Goal: Task Accomplishment & Management: Use online tool/utility

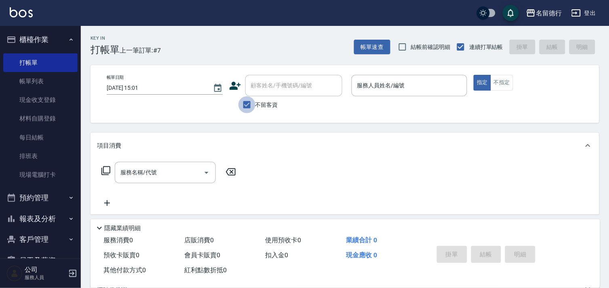
click at [246, 106] on input "不留客資" at bounding box center [247, 104] width 17 height 17
checkbox input "false"
click at [268, 93] on div "顧客姓名/手機號碼/編號" at bounding box center [293, 85] width 97 height 21
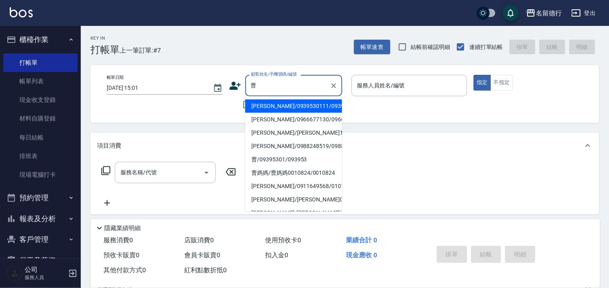
click at [261, 108] on li "[PERSON_NAME]/0939530111/0939530111" at bounding box center [293, 105] width 97 height 13
type input "[PERSON_NAME]/0939530111/0939530111"
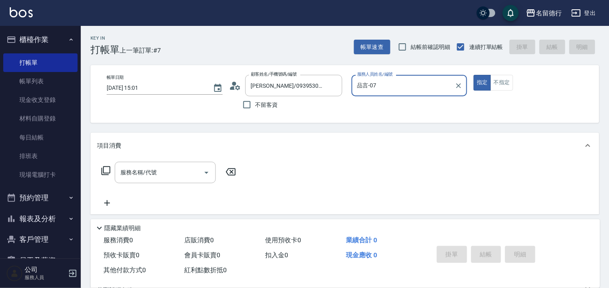
type input "品言-07"
click at [140, 173] on div "服務名稱/代號 服務名稱/代號" at bounding box center [165, 172] width 101 height 21
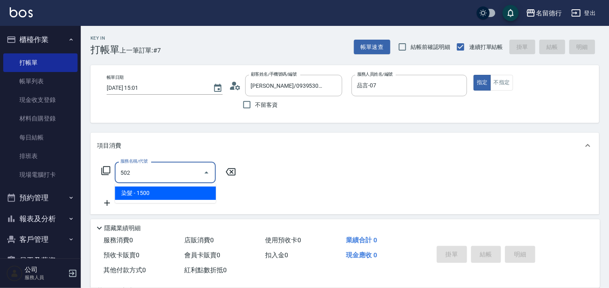
click at [167, 191] on span "染髮 - 1500" at bounding box center [165, 192] width 101 height 13
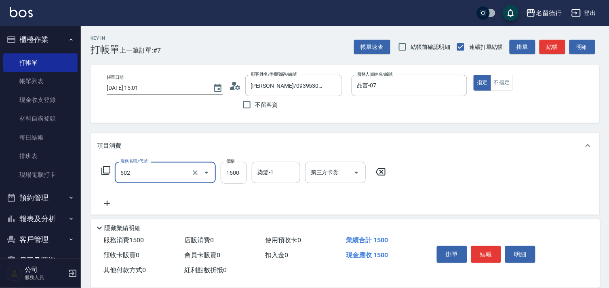
type input "染髮(502)"
click at [231, 175] on input "1500" at bounding box center [234, 173] width 26 height 22
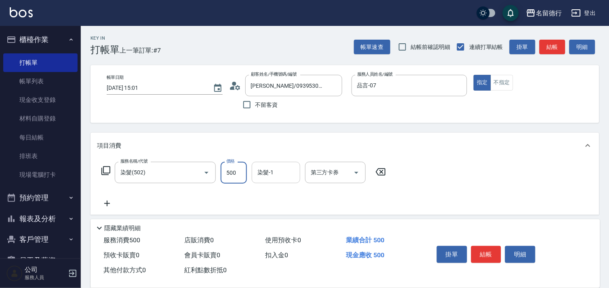
type input "500"
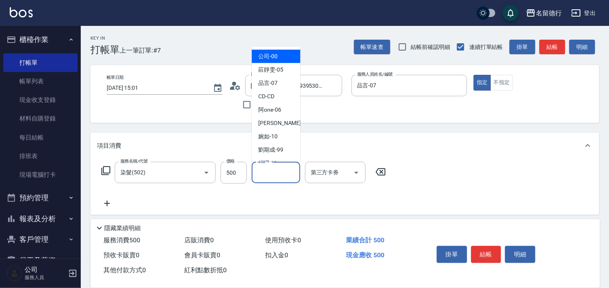
click at [277, 169] on input "染髮-1" at bounding box center [275, 172] width 41 height 14
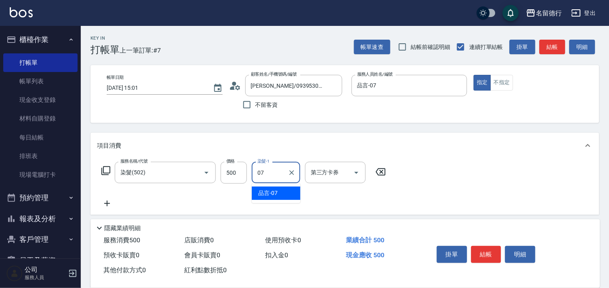
click at [280, 195] on div "品言 -07" at bounding box center [276, 192] width 49 height 13
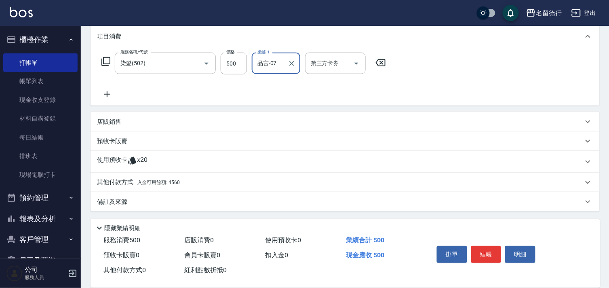
type input "品言-07"
click at [142, 160] on span "x20" at bounding box center [142, 162] width 11 height 12
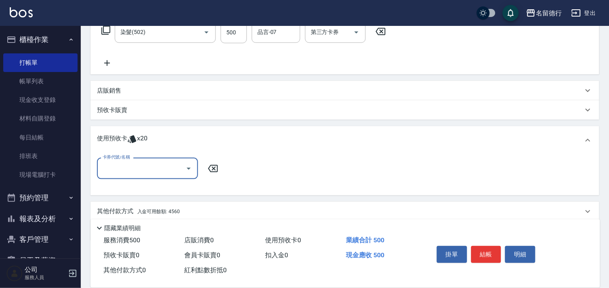
scroll to position [169, 0]
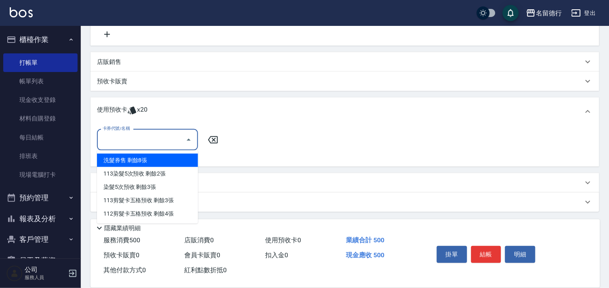
click at [140, 142] on input "卡券代號/名稱" at bounding box center [142, 140] width 82 height 14
click at [148, 159] on div "洗髮券售 剩餘8張" at bounding box center [147, 160] width 101 height 13
type input "洗髮券售"
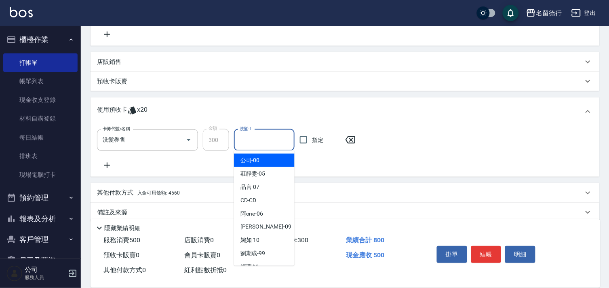
click at [253, 137] on input "洗髮-1" at bounding box center [264, 140] width 53 height 14
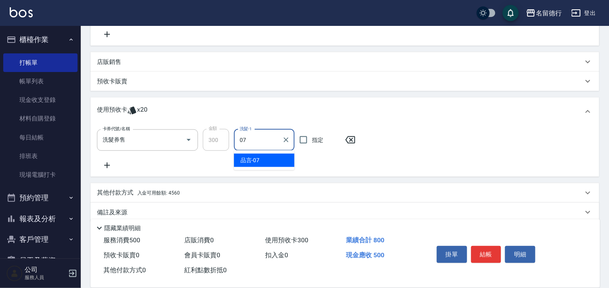
drag, startPoint x: 259, startPoint y: 150, endPoint x: 271, endPoint y: 156, distance: 13.6
click at [264, 163] on div "品言 -07" at bounding box center [264, 160] width 61 height 13
type input "品言-07"
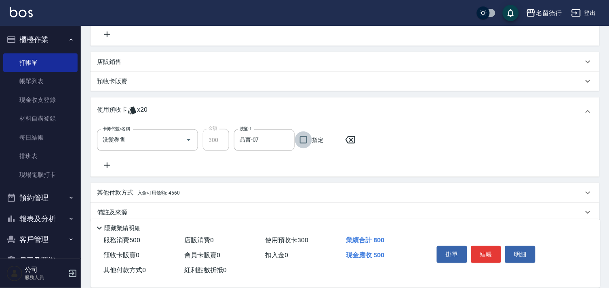
click at [302, 141] on input "指定" at bounding box center [303, 139] width 17 height 17
checkbox input "true"
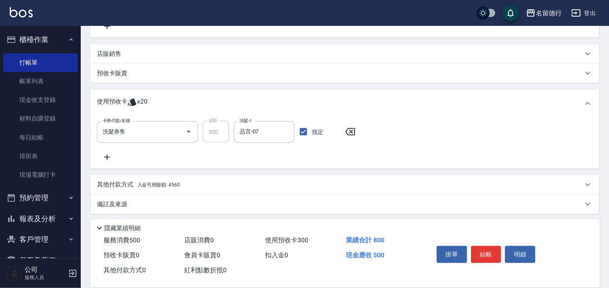
scroll to position [179, 0]
click at [139, 181] on span "入金可用餘額: 4560" at bounding box center [158, 182] width 42 height 6
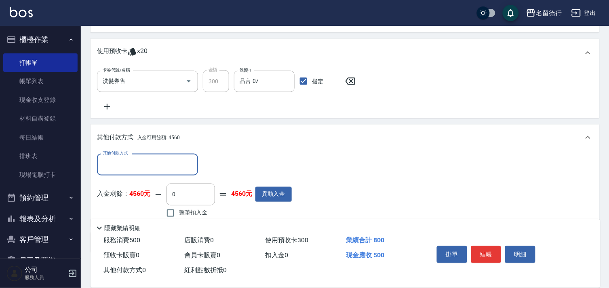
scroll to position [268, 0]
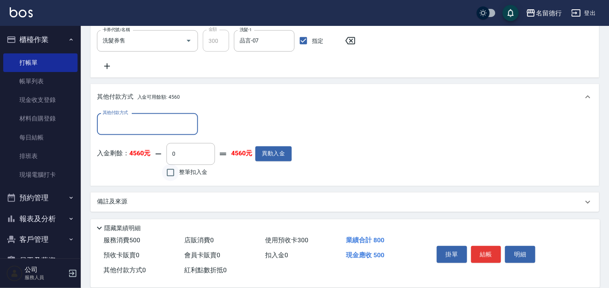
click at [179, 171] on input "整筆扣入金" at bounding box center [170, 172] width 17 height 17
checkbox input "true"
type input "500"
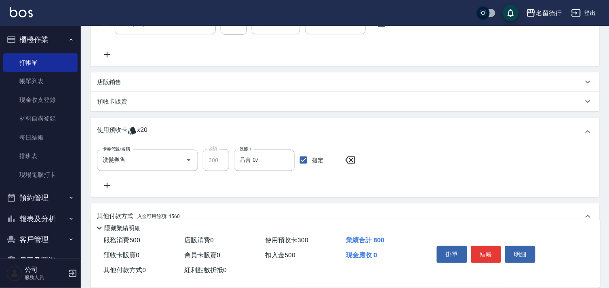
scroll to position [133, 0]
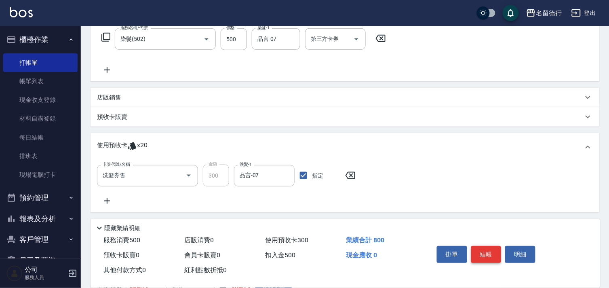
click at [484, 252] on button "結帳" at bounding box center [486, 254] width 30 height 17
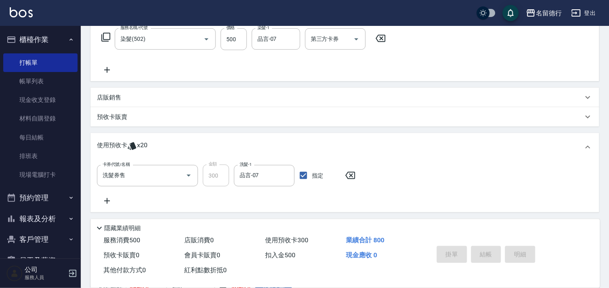
type input "[DATE] 17:40"
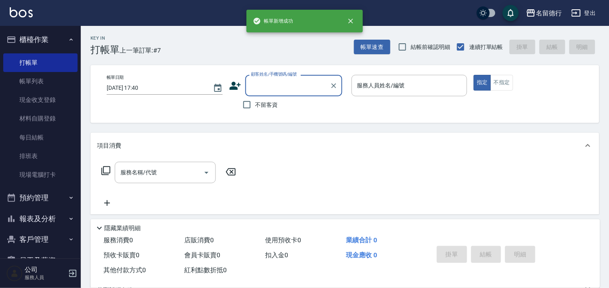
scroll to position [0, 0]
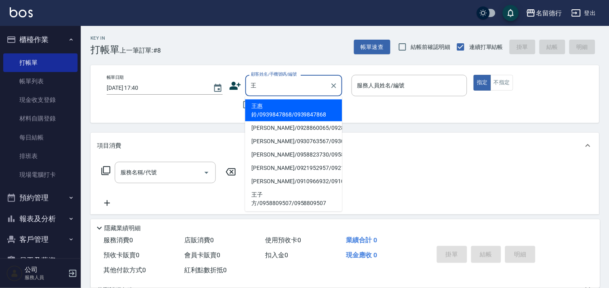
click at [251, 111] on li "王惠鈴/0939847868/0939847868" at bounding box center [293, 110] width 97 height 22
type input "王惠鈴/0939847868/0939847868"
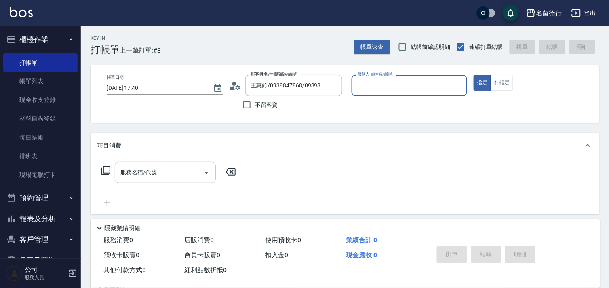
type input "品言-07"
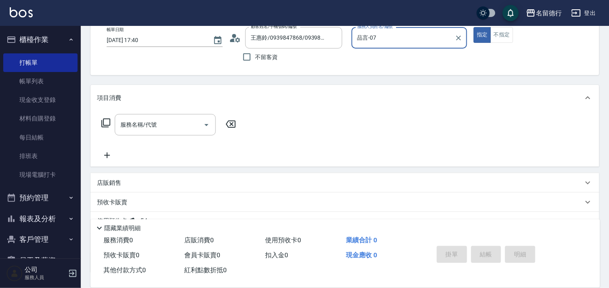
scroll to position [108, 0]
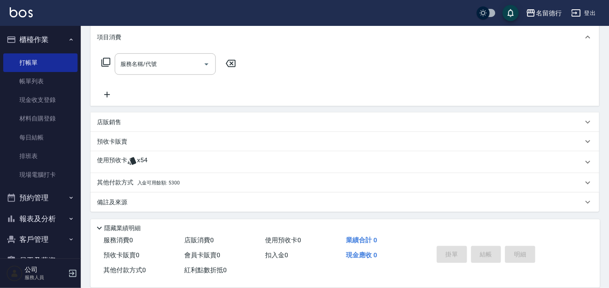
click at [137, 156] on span "x54" at bounding box center [142, 162] width 11 height 12
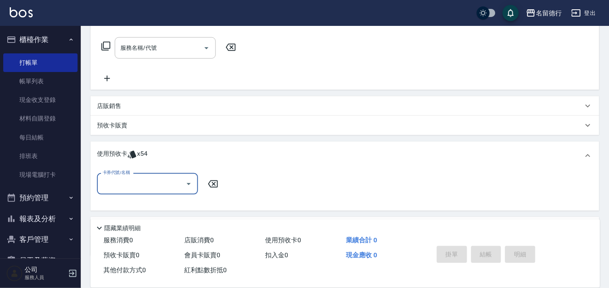
scroll to position [169, 0]
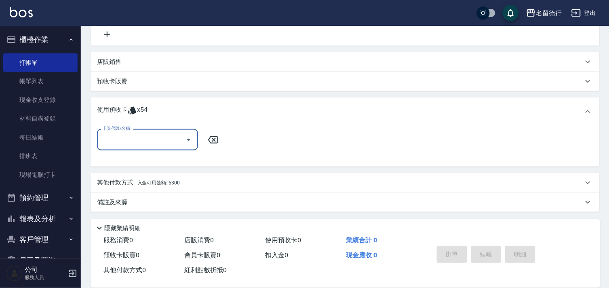
click at [150, 146] on div "卡券代號/名稱" at bounding box center [147, 139] width 101 height 21
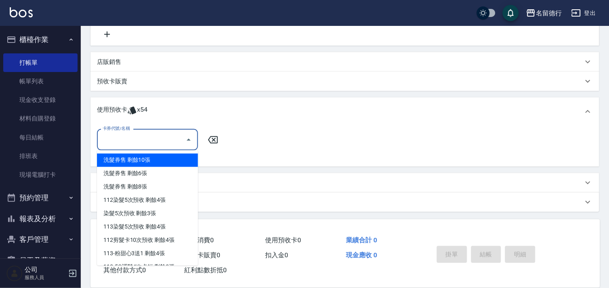
click at [156, 159] on div "洗髮券售 剩餘10張" at bounding box center [147, 160] width 101 height 13
type input "洗髮券售"
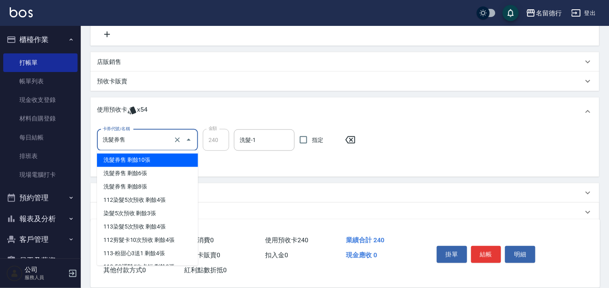
click at [158, 144] on input "洗髮券售" at bounding box center [136, 140] width 71 height 14
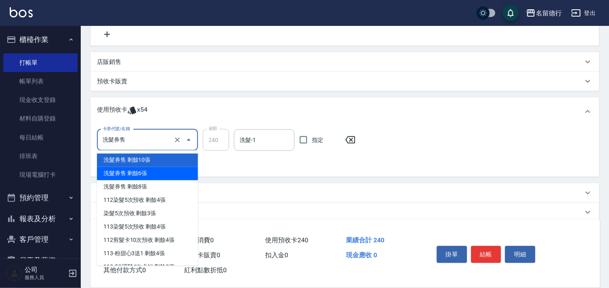
click at [168, 176] on div "洗髮券售 剩餘6張" at bounding box center [147, 173] width 101 height 13
type input "300"
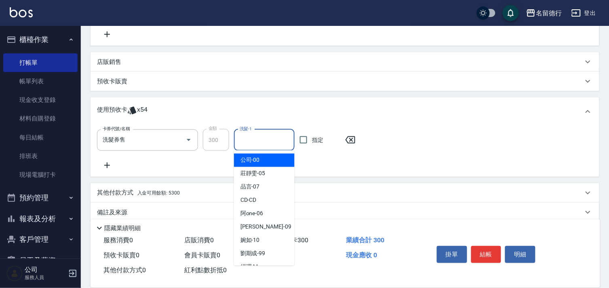
click at [265, 139] on input "洗髮-1" at bounding box center [264, 140] width 53 height 14
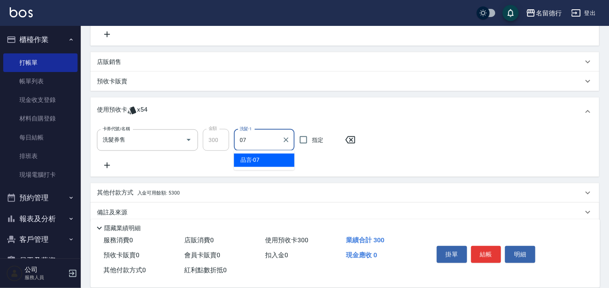
drag, startPoint x: 265, startPoint y: 150, endPoint x: 271, endPoint y: 164, distance: 14.5
click at [268, 167] on ul "品言 -07" at bounding box center [264, 160] width 61 height 20
click at [279, 158] on div "品言 -07" at bounding box center [264, 160] width 61 height 13
type input "品言-07"
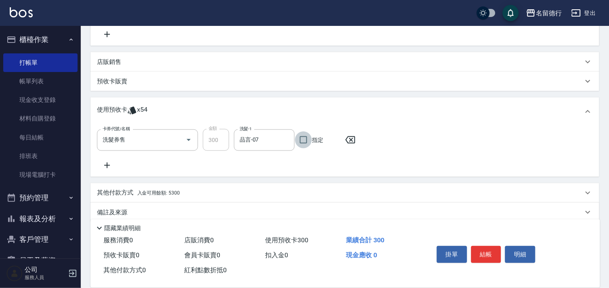
click at [304, 140] on input "指定" at bounding box center [303, 139] width 17 height 17
checkbox input "true"
click at [106, 167] on icon at bounding box center [107, 165] width 20 height 10
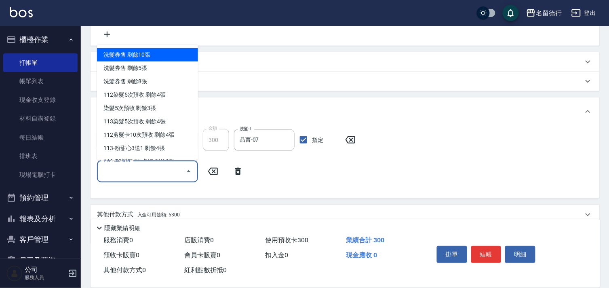
click at [128, 172] on input "卡券代號/名稱" at bounding box center [142, 171] width 82 height 14
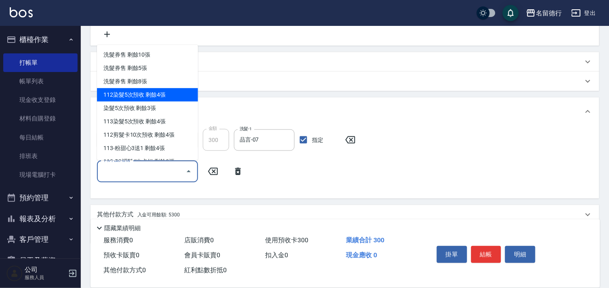
click at [151, 92] on div "112染髮5次預收 剩餘4張" at bounding box center [147, 94] width 101 height 13
type input "112染髮5次預收"
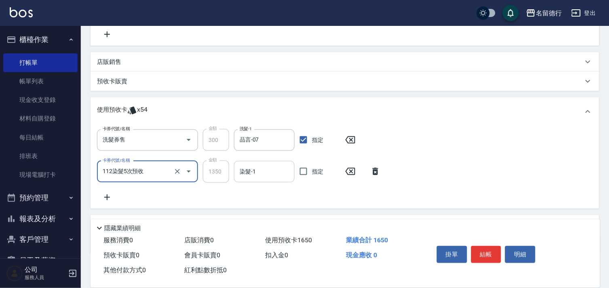
click at [267, 170] on input "染髮-1" at bounding box center [264, 172] width 53 height 14
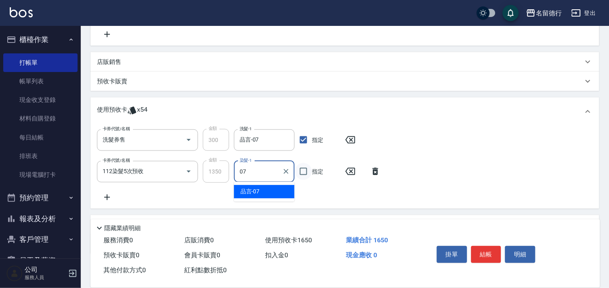
drag, startPoint x: 270, startPoint y: 184, endPoint x: 301, endPoint y: 179, distance: 31.2
click at [273, 188] on div "品言 -07" at bounding box center [264, 191] width 61 height 13
type input "品言-07"
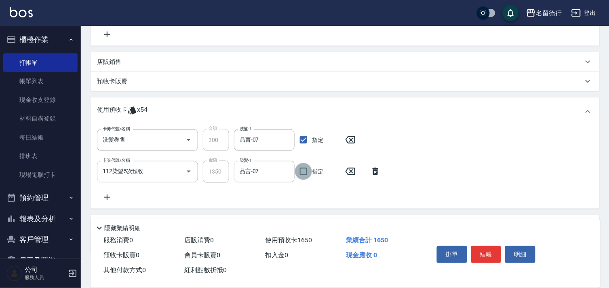
click at [305, 176] on input "指定" at bounding box center [303, 171] width 17 height 17
checkbox input "true"
click at [488, 248] on button "結帳" at bounding box center [486, 254] width 30 height 17
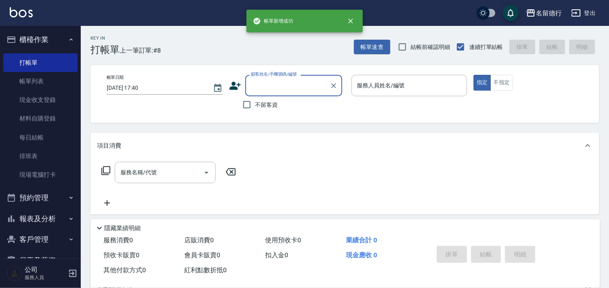
scroll to position [0, 0]
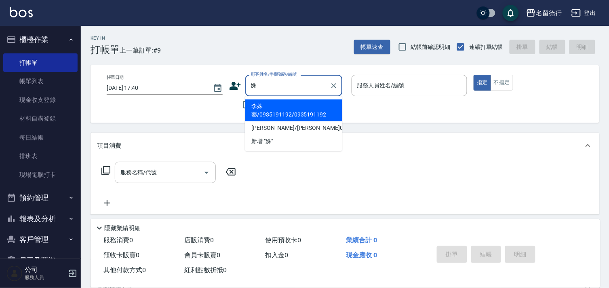
click at [273, 114] on li "李姝蓁/0935191192/0935191192" at bounding box center [293, 110] width 97 height 22
type input "李姝蓁/0935191192/0935191192"
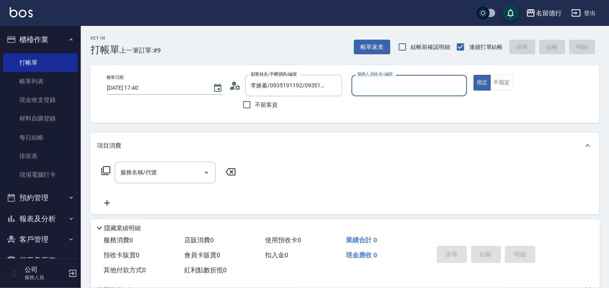
type input "婉如-10"
